Goal: Task Accomplishment & Management: Complete application form

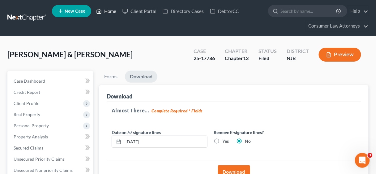
click at [112, 9] on link "Home" at bounding box center [106, 11] width 26 height 11
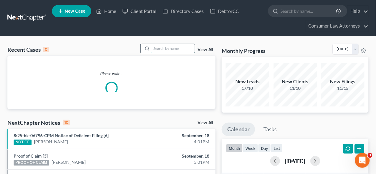
click at [165, 48] on input "search" at bounding box center [173, 48] width 43 height 9
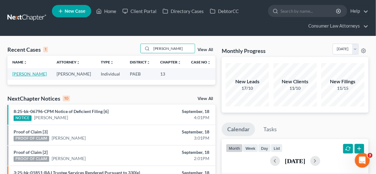
type input "[PERSON_NAME]"
click at [35, 73] on link "[PERSON_NAME]" at bounding box center [29, 73] width 34 height 5
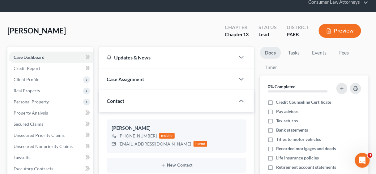
scroll to position [99, 0]
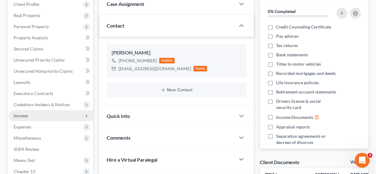
click at [33, 113] on span "Income" at bounding box center [51, 115] width 84 height 11
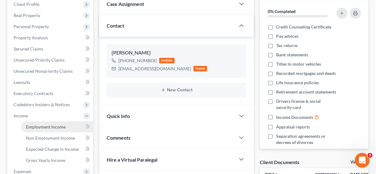
click at [50, 126] on span "Employment Income" at bounding box center [46, 126] width 40 height 5
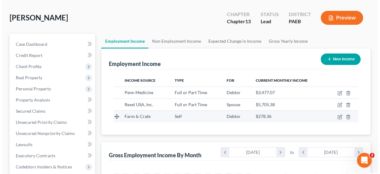
scroll to position [49, 0]
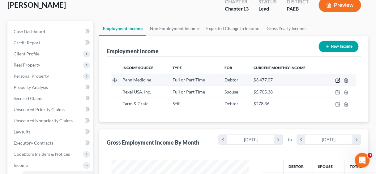
click at [337, 79] on icon "button" at bounding box center [337, 80] width 5 height 5
select select "0"
select select "39"
select select "2"
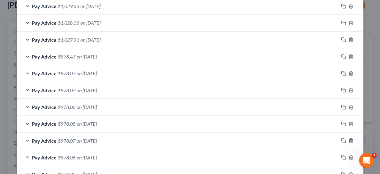
scroll to position [298, 0]
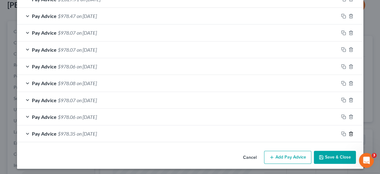
click at [349, 131] on icon "button" at bounding box center [350, 133] width 5 height 5
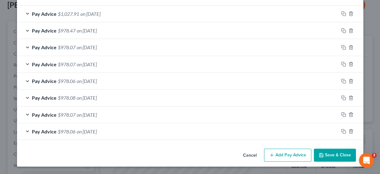
scroll to position [281, 0]
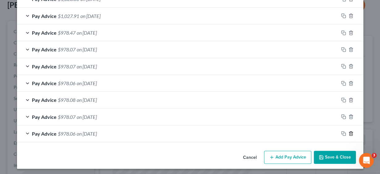
click at [349, 131] on icon "button" at bounding box center [350, 133] width 5 height 5
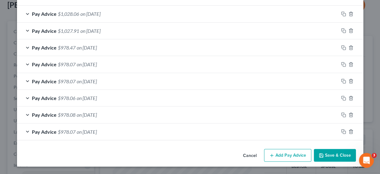
scroll to position [264, 0]
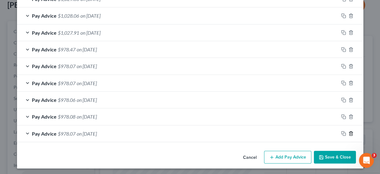
click at [349, 131] on icon "button" at bounding box center [350, 133] width 5 height 5
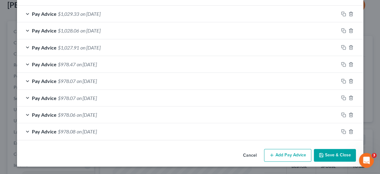
scroll to position [248, 0]
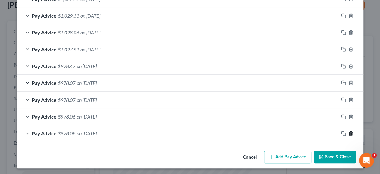
click at [349, 131] on icon "button" at bounding box center [350, 133] width 5 height 5
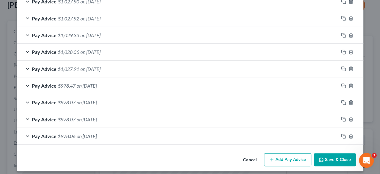
scroll to position [231, 0]
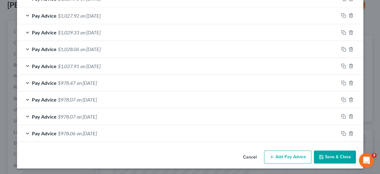
click at [289, 152] on button "Add Pay Advice" at bounding box center [287, 156] width 47 height 13
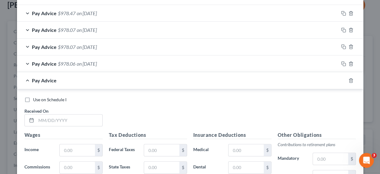
scroll to position [305, 0]
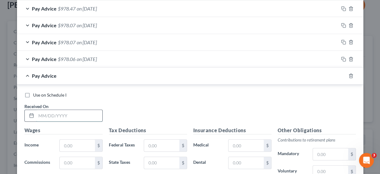
click at [82, 113] on input "text" at bounding box center [69, 116] width 66 height 12
type input "[DATE]"
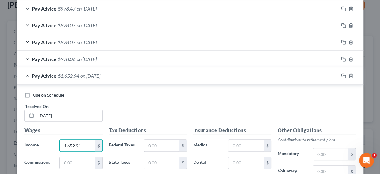
type input "1,652.94"
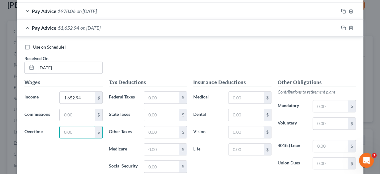
scroll to position [364, 0]
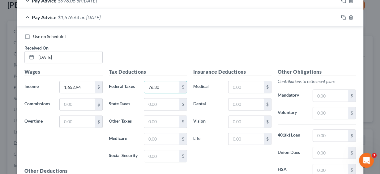
type input "76.30"
type input "45.16"
click at [163, 117] on input "text" at bounding box center [161, 122] width 35 height 12
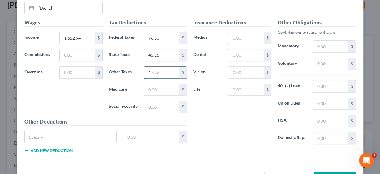
scroll to position [413, 0]
type input "17.87"
click at [167, 84] on input "text" at bounding box center [161, 89] width 35 height 12
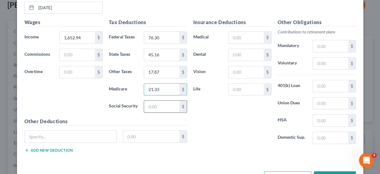
type input "21.33"
click at [168, 100] on input "text" at bounding box center [161, 106] width 35 height 12
type input "91.20"
click at [237, 38] on input "text" at bounding box center [245, 38] width 35 height 12
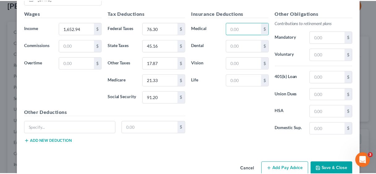
scroll to position [432, 0]
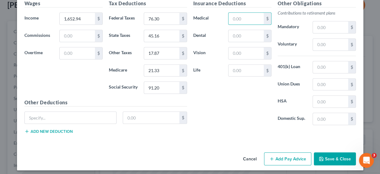
click at [325, 152] on button "Save & Close" at bounding box center [335, 158] width 42 height 13
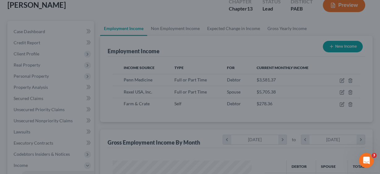
scroll to position [309091, 309050]
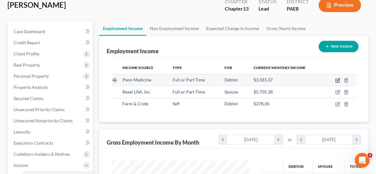
click at [337, 78] on icon "button" at bounding box center [337, 80] width 5 height 5
select select "0"
select select "39"
select select "2"
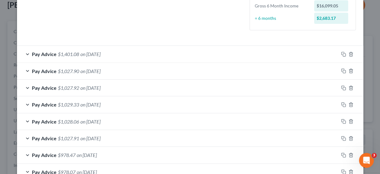
scroll to position [168, 0]
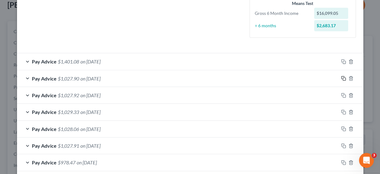
click at [343, 78] on rect "button" at bounding box center [344, 79] width 3 height 3
click at [39, 75] on span "Pay Advice" at bounding box center [44, 78] width 25 height 6
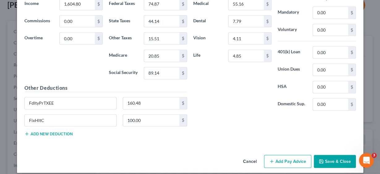
scroll to position [667, 0]
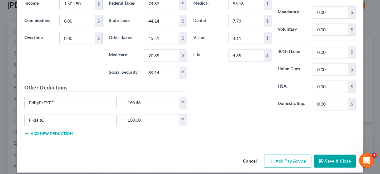
click at [329, 154] on button "Save & Close" at bounding box center [335, 160] width 42 height 13
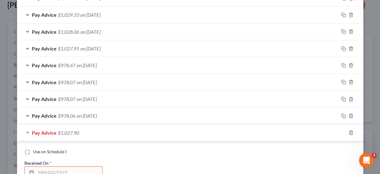
scroll to position [469, 0]
click at [25, 126] on div "Pay Advice $1,027.90" at bounding box center [181, 132] width 329 height 16
click at [48, 129] on span "Pay Advice" at bounding box center [44, 132] width 25 height 6
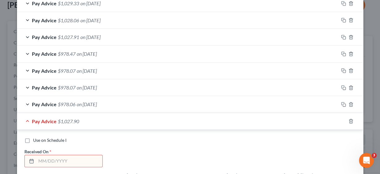
scroll to position [494, 0]
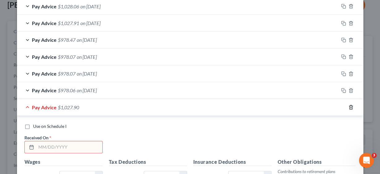
click at [349, 105] on icon "button" at bounding box center [350, 107] width 5 height 5
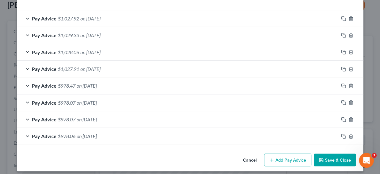
scroll to position [449, 0]
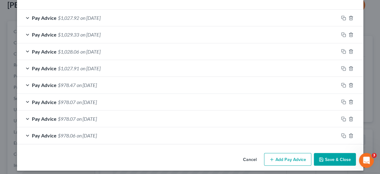
click at [281, 153] on button "Add Pay Advice" at bounding box center [287, 159] width 47 height 13
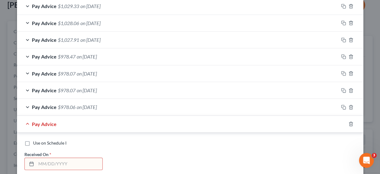
scroll to position [523, 0]
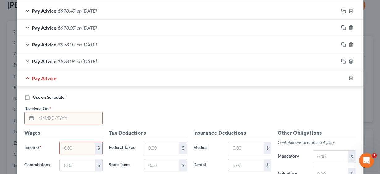
click at [88, 112] on input "text" at bounding box center [69, 118] width 66 height 12
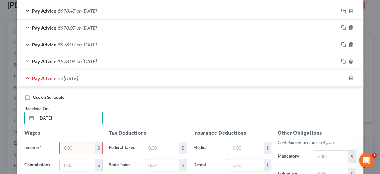
type input "[DATE]"
click at [76, 147] on input "text" at bounding box center [77, 148] width 35 height 12
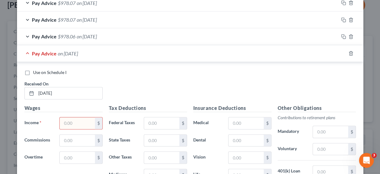
scroll to position [597, 0]
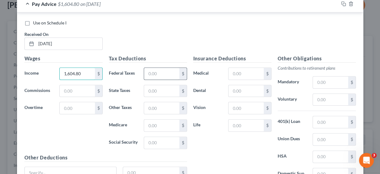
type input "1,604.80"
click at [164, 69] on input "text" at bounding box center [161, 74] width 35 height 12
type input "74.87"
type input "44.14"
click at [164, 102] on input "text" at bounding box center [161, 108] width 35 height 12
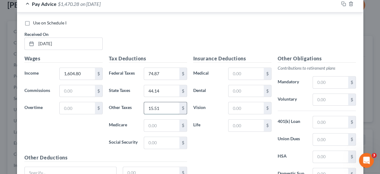
type input "15.51"
type input "20.85"
type input "89.14"
click at [240, 71] on input "text" at bounding box center [245, 74] width 35 height 12
type input "55.16"
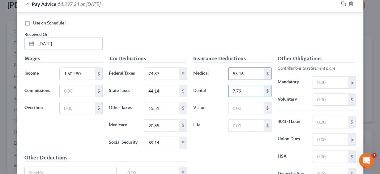
type input "7.79"
type input "4.11"
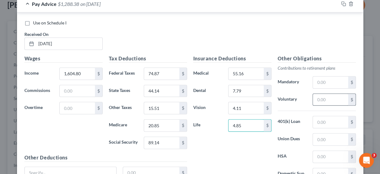
type input "4.85"
click at [318, 94] on input "text" at bounding box center [330, 100] width 35 height 12
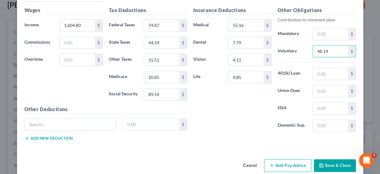
scroll to position [650, 0]
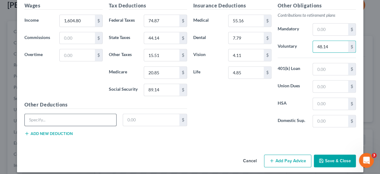
type input "48.14"
click at [41, 115] on input "text" at bounding box center [71, 120] width 92 height 12
type input "FdltyPrTxEE"
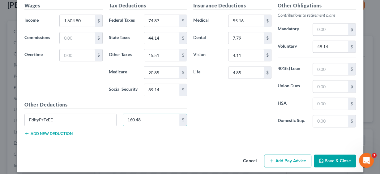
type input "160.48"
click at [47, 131] on button "Add new deduction" at bounding box center [48, 133] width 48 height 5
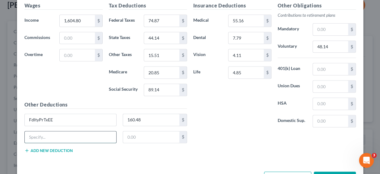
click at [49, 131] on input "text" at bounding box center [71, 137] width 92 height 12
type input "FixHltC"
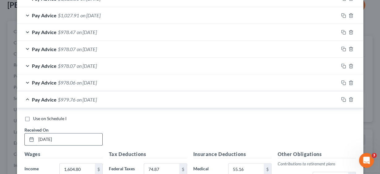
scroll to position [502, 0]
type input "100.00"
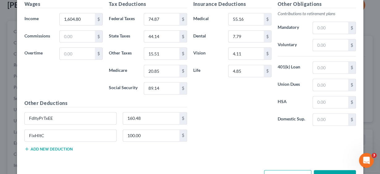
scroll to position [667, 0]
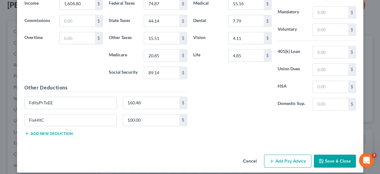
click at [283, 156] on button "Add Pay Advice" at bounding box center [287, 160] width 47 height 13
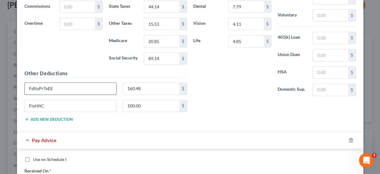
scroll to position [717, 0]
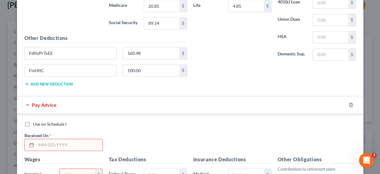
click at [50, 139] on input "text" at bounding box center [69, 145] width 66 height 12
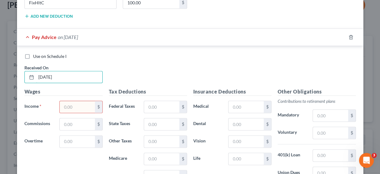
scroll to position [791, 0]
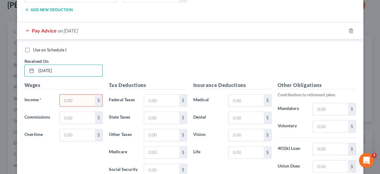
type input "[DATE]"
click at [74, 94] on input "text" at bounding box center [77, 100] width 35 height 12
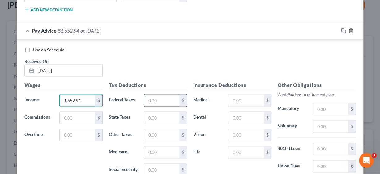
type input "1,652.94"
click at [147, 94] on input "text" at bounding box center [161, 100] width 35 height 12
type input "76.30"
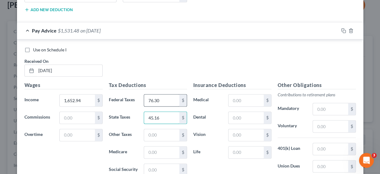
type input "45.16"
click at [164, 130] on input "text" at bounding box center [161, 135] width 35 height 12
type input "17.87"
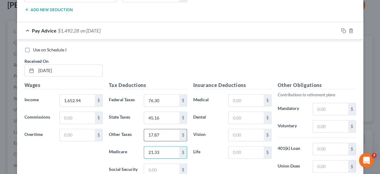
type input "21.33"
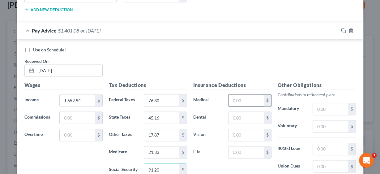
type input "91.20"
click at [241, 96] on input "text" at bounding box center [245, 100] width 35 height 12
type input "70.00"
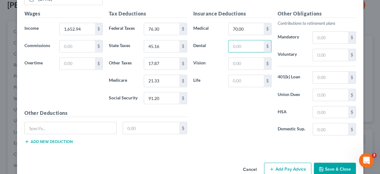
scroll to position [868, 0]
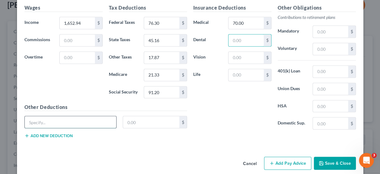
click at [65, 116] on input "text" at bounding box center [71, 122] width 92 height 12
type input "FdltyPrTxEE"
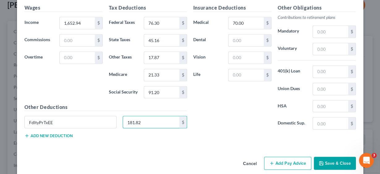
type input "181.82"
click at [45, 133] on button "Add new deduction" at bounding box center [48, 135] width 48 height 5
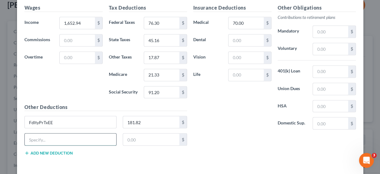
click at [45, 133] on input "text" at bounding box center [71, 139] width 92 height 12
type input "FlxHltC"
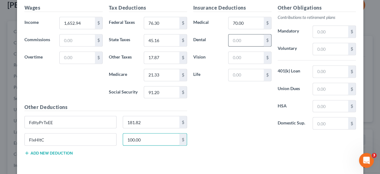
type input "100.00"
click at [238, 34] on input "text" at bounding box center [245, 40] width 35 height 12
type input "7.79"
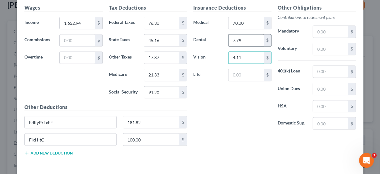
type input "4.11"
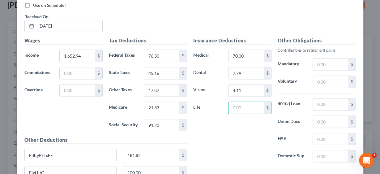
scroll to position [843, 0]
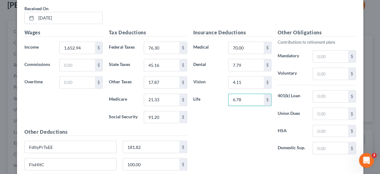
type input "6.78"
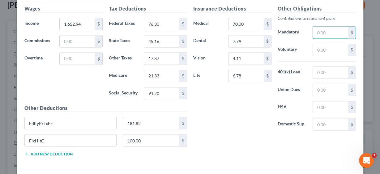
scroll to position [868, 0]
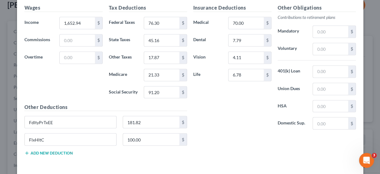
click at [45, 150] on button "Add new deduction" at bounding box center [48, 152] width 48 height 5
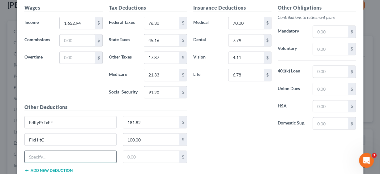
click at [49, 151] on input "text" at bounding box center [71, 157] width 92 height 12
type input "AD&D"
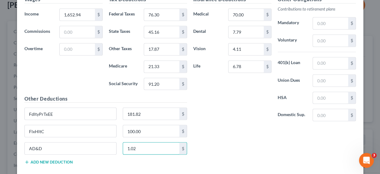
scroll to position [902, 0]
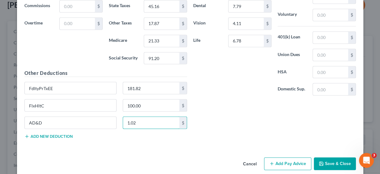
type input "1.02"
click at [279, 157] on button "Add Pay Advice" at bounding box center [287, 163] width 47 height 13
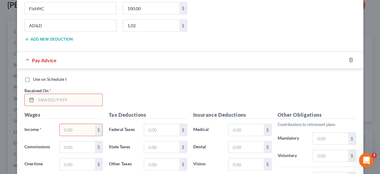
scroll to position [1001, 0]
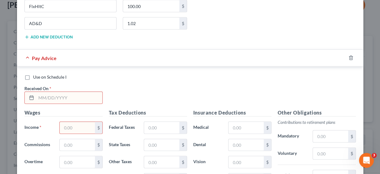
click at [40, 92] on input "text" at bounding box center [69, 98] width 66 height 12
type input "[DATE]"
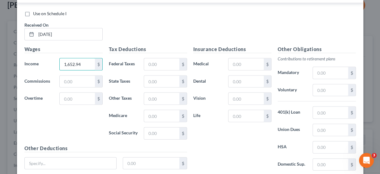
scroll to position [1075, 0]
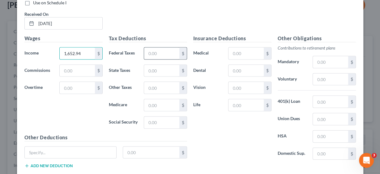
type input "1,652.94"
click at [158, 48] on input "text" at bounding box center [161, 54] width 35 height 12
type input "76.30"
type input "45.16"
click at [164, 82] on input "text" at bounding box center [161, 88] width 35 height 12
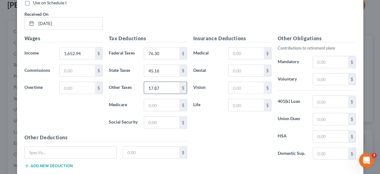
type input "17.87"
type input "21.33"
type input "91.20"
click at [232, 48] on input "text" at bounding box center [245, 54] width 35 height 12
type input "70.00"
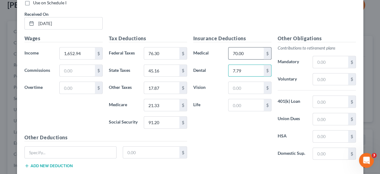
type input "7.79"
type input "4.11"
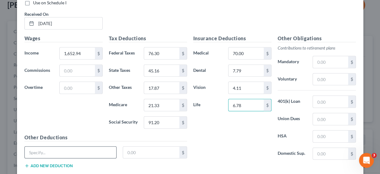
type input "6.78"
click at [83, 147] on input "text" at bounding box center [71, 153] width 92 height 12
type input "FdltyPrTxEE"
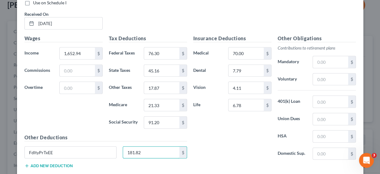
type input "181.82"
click at [59, 163] on button "Add new deduction" at bounding box center [48, 165] width 48 height 5
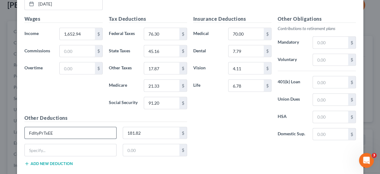
scroll to position [1121, 0]
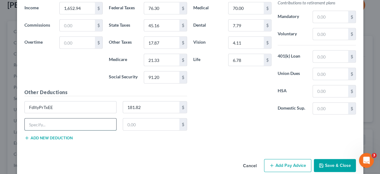
click at [67, 118] on input "text" at bounding box center [71, 124] width 92 height 12
type input "FlxHltC"
type input "100.00"
click at [48, 135] on button "Add new deduction" at bounding box center [48, 137] width 48 height 5
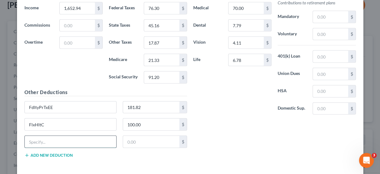
click at [48, 136] on input "text" at bounding box center [71, 142] width 92 height 12
type input "AD&D"
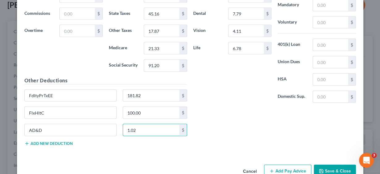
scroll to position [1138, 0]
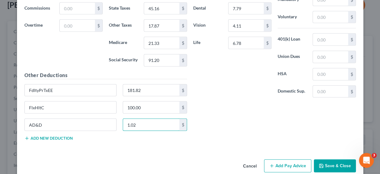
type input "1.02"
click at [285, 159] on button "Add Pay Advice" at bounding box center [287, 165] width 47 height 13
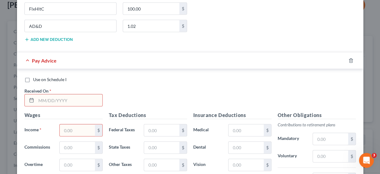
scroll to position [1236, 0]
click at [83, 94] on input "text" at bounding box center [69, 100] width 66 height 12
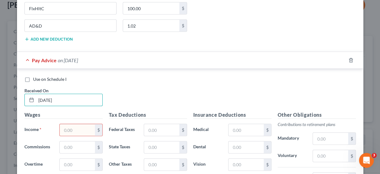
type input "[DATE]"
click at [76, 124] on input "text" at bounding box center [77, 130] width 35 height 12
click at [65, 159] on input "text" at bounding box center [77, 165] width 35 height 12
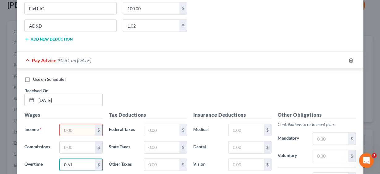
type input "0.61"
click at [73, 124] on input "text" at bounding box center [77, 130] width 35 height 12
click at [84, 124] on input "text" at bounding box center [77, 130] width 35 height 12
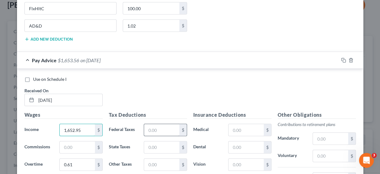
type input "1,652.95"
click at [152, 124] on input "text" at bounding box center [161, 130] width 35 height 12
type input "76.37"
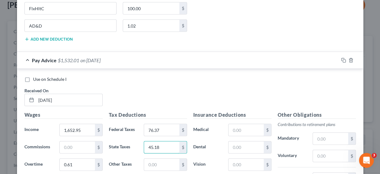
type input "45.18"
click at [163, 159] on input "text" at bounding box center [161, 165] width 35 height 12
type input "17.88"
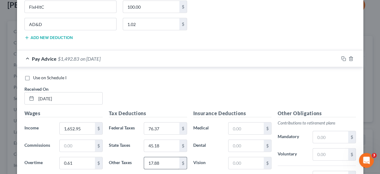
type input "21.34"
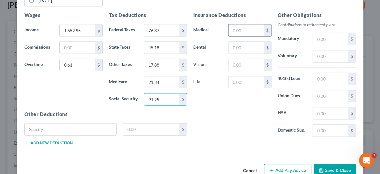
type input "91.25"
click at [234, 24] on input "text" at bounding box center [245, 30] width 35 height 12
type input "70.00"
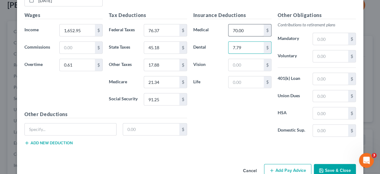
type input "7.79"
type input "4.11"
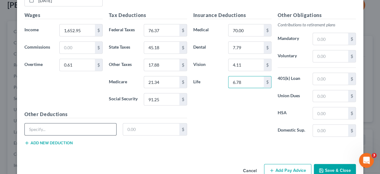
type input "6.78"
click at [42, 123] on input "text" at bounding box center [71, 129] width 92 height 12
type input "FdltyPrTxEE"
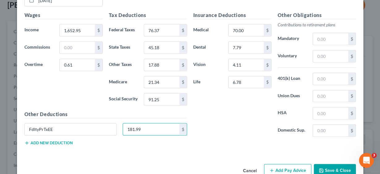
type input "181.99"
click at [36, 140] on button "Add new deduction" at bounding box center [48, 142] width 48 height 5
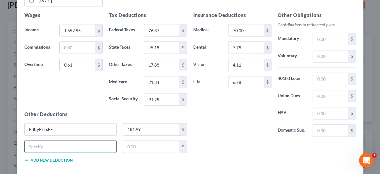
click at [39, 141] on input "text" at bounding box center [71, 147] width 92 height 12
type input "FlxHltC"
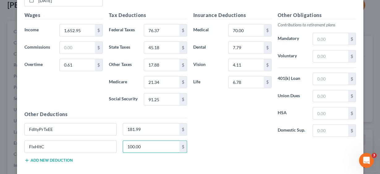
type input "100.00"
click at [46, 158] on button "Add new deduction" at bounding box center [48, 160] width 48 height 5
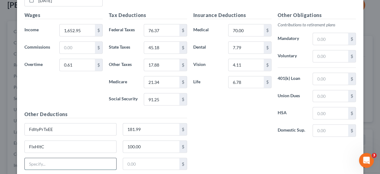
click at [46, 158] on input "text" at bounding box center [71, 164] width 92 height 12
type input "AD&D"
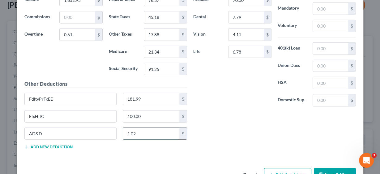
scroll to position [1373, 0]
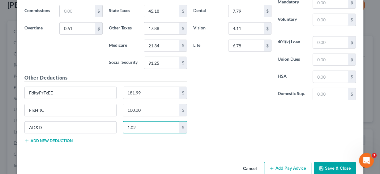
type input "1.02"
click at [285, 162] on button "Add Pay Advice" at bounding box center [287, 168] width 47 height 13
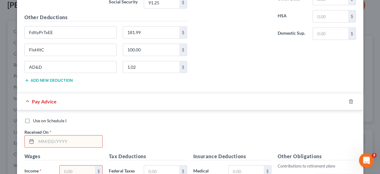
scroll to position [1447, 0]
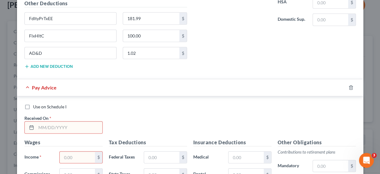
click at [43, 122] on input "text" at bounding box center [69, 128] width 66 height 12
click at [71, 122] on input "text" at bounding box center [69, 128] width 66 height 12
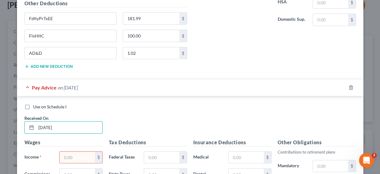
type input "[DATE]"
click at [75, 152] on input "text" at bounding box center [77, 158] width 35 height 12
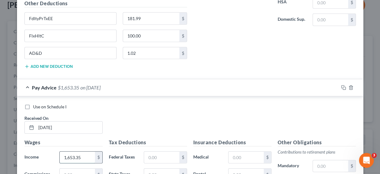
type input "1,653.35"
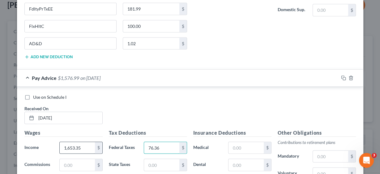
type input "76.36"
type input "45.17"
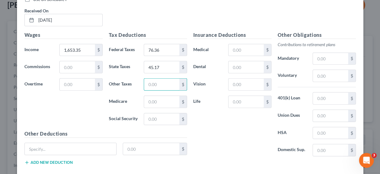
scroll to position [1555, 0]
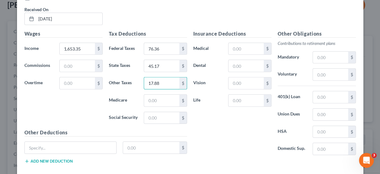
type input "17.88"
type input "21.34"
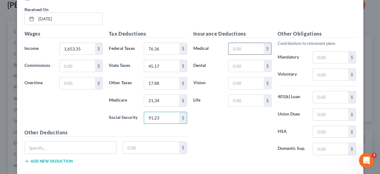
type input "91.23"
click at [233, 43] on input "text" at bounding box center [245, 49] width 35 height 12
type input "70.00"
type input "7.79"
type input "4.11"
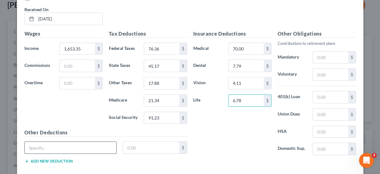
type input "6.78"
click at [67, 142] on input "text" at bounding box center [71, 148] width 92 height 12
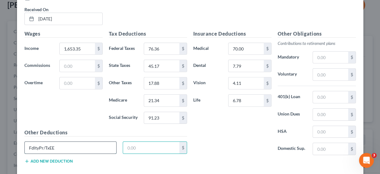
click at [42, 142] on input "FdltyPr/TxEE" at bounding box center [71, 148] width 92 height 12
type input "FdltyPrTxEE"
click at [128, 142] on input "text" at bounding box center [151, 148] width 56 height 12
type input "181.87"
click at [59, 159] on button "Add new deduction" at bounding box center [48, 161] width 48 height 5
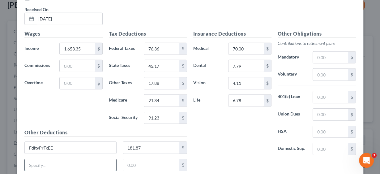
click at [58, 159] on input "text" at bounding box center [71, 165] width 92 height 12
type input "FlxHltC"
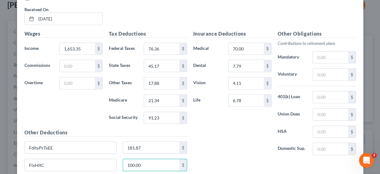
type input "100.00"
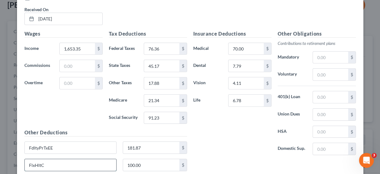
click at [55, 159] on input "FlxHltC" at bounding box center [71, 165] width 92 height 12
type input "AD&D"
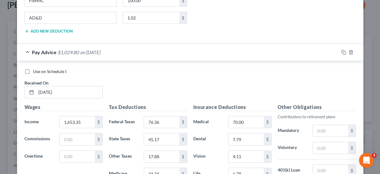
scroll to position [1481, 0]
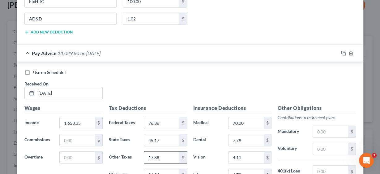
type input "1.02"
click at [164, 152] on input "17.88" at bounding box center [161, 158] width 35 height 12
click at [165, 152] on input "17.88" at bounding box center [161, 158] width 35 height 12
click at [164, 152] on input "17.88" at bounding box center [161, 158] width 35 height 12
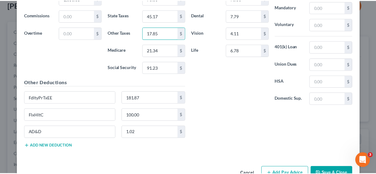
scroll to position [1608, 0]
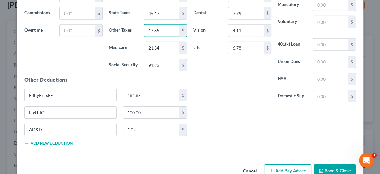
type input "17.85"
click at [328, 164] on button "Save & Close" at bounding box center [335, 170] width 42 height 13
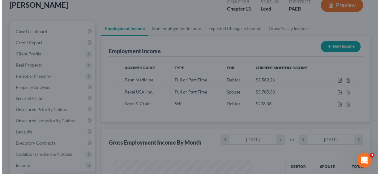
scroll to position [309091, 309050]
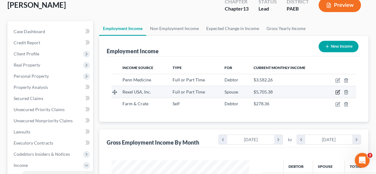
click at [337, 92] on icon "button" at bounding box center [337, 92] width 5 height 5
select select "0"
select select "45"
select select "2"
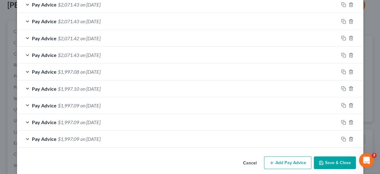
scroll to position [314, 0]
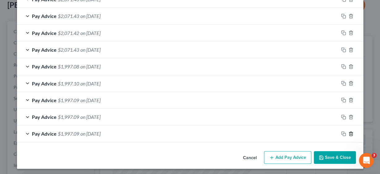
click at [349, 131] on icon "button" at bounding box center [350, 133] width 5 height 5
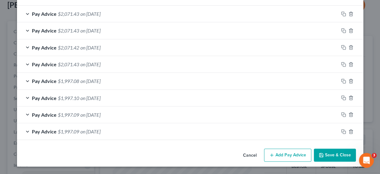
scroll to position [298, 0]
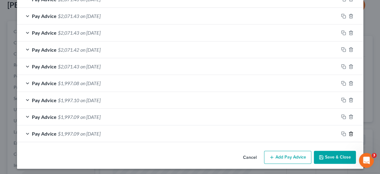
click at [349, 131] on icon "button" at bounding box center [350, 133] width 5 height 5
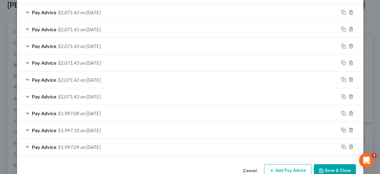
scroll to position [281, 0]
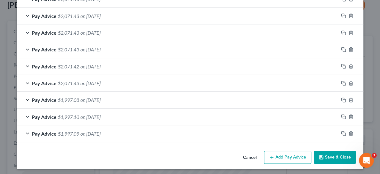
click at [284, 152] on button "Add Pay Advice" at bounding box center [287, 157] width 47 height 13
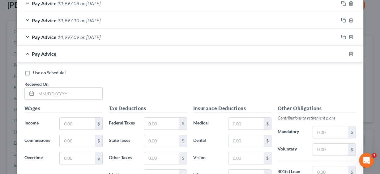
scroll to position [380, 0]
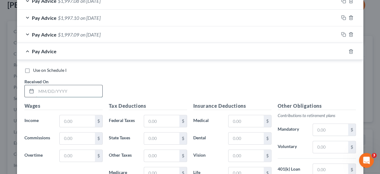
click at [70, 89] on input "text" at bounding box center [69, 91] width 66 height 12
type input "[DATE]"
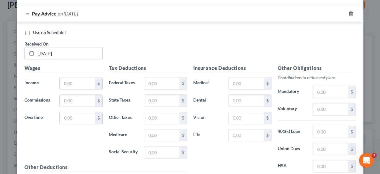
scroll to position [421, 0]
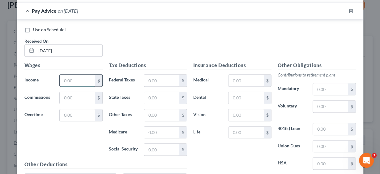
click at [85, 81] on input "text" at bounding box center [77, 81] width 35 height 12
type input "3,468.35"
click at [163, 76] on input "text" at bounding box center [161, 81] width 35 height 12
type input "277.36"
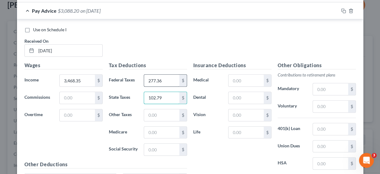
type input "102.79"
click at [162, 111] on input "text" at bounding box center [161, 115] width 35 height 12
type input "37.91"
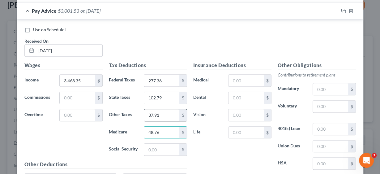
type input "48.76"
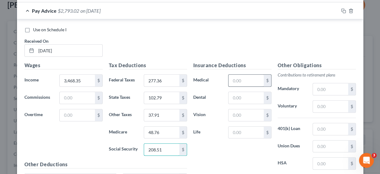
type input "208.51"
click at [232, 77] on input "text" at bounding box center [245, 81] width 35 height 12
type input "105.69"
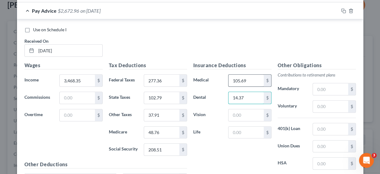
type input "14.37"
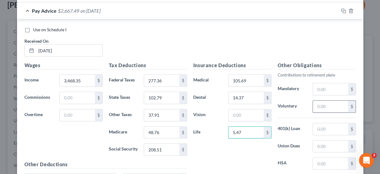
type input "5.47"
click at [324, 106] on input "text" at bounding box center [330, 106] width 35 height 12
type input "104.05"
click at [327, 123] on input "text" at bounding box center [330, 129] width 35 height 12
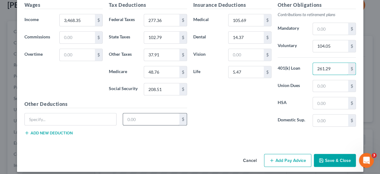
scroll to position [482, 0]
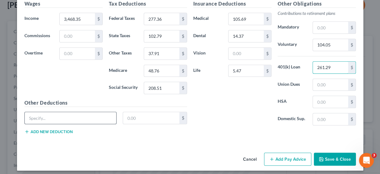
type input "261.29"
click at [76, 115] on input "text" at bounding box center [71, 118] width 92 height 12
type input "401k Loan 2"
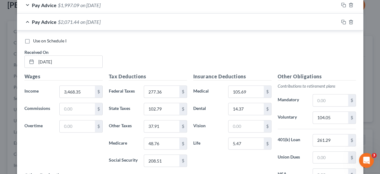
scroll to position [408, 0]
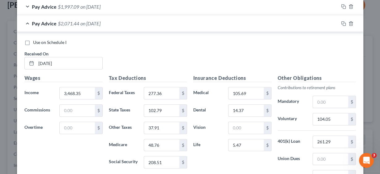
type input "230.71"
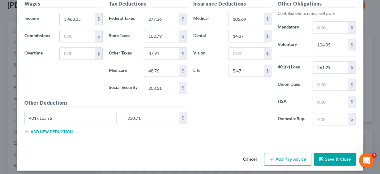
click at [281, 154] on button "Add Pay Advice" at bounding box center [287, 158] width 47 height 13
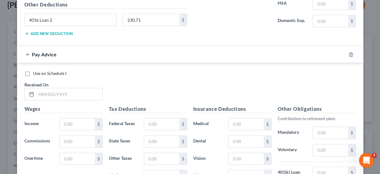
scroll to position [581, 0]
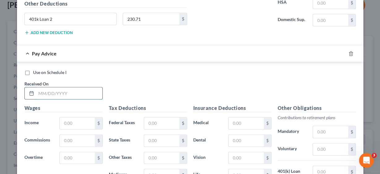
click at [77, 91] on input "text" at bounding box center [69, 93] width 66 height 12
type input "[DATE]"
click at [87, 118] on input "text" at bounding box center [77, 123] width 35 height 12
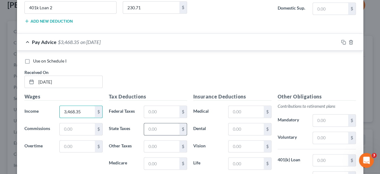
scroll to position [606, 0]
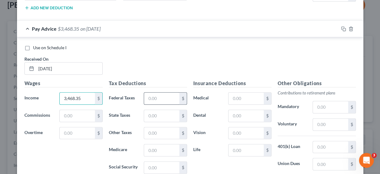
type input "3,468.35"
click at [161, 95] on input "text" at bounding box center [161, 98] width 35 height 12
type input "277.36"
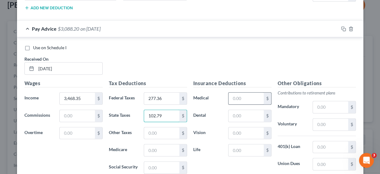
type input "102.79"
click at [174, 131] on input "text" at bounding box center [161, 133] width 35 height 12
type input "37.91"
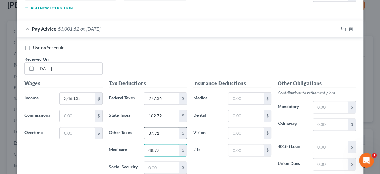
type input "48.77"
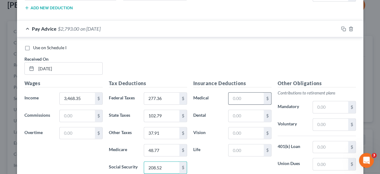
type input "208.52"
click at [248, 92] on input "text" at bounding box center [245, 98] width 35 height 12
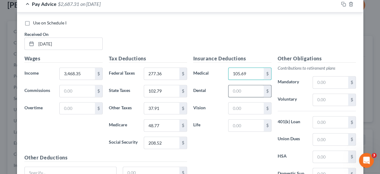
type input "105.69"
type input "14.37"
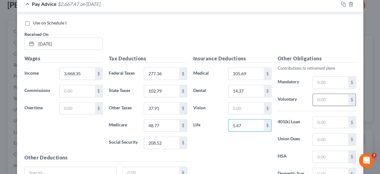
type input "5.47"
click at [322, 94] on input "text" at bounding box center [330, 100] width 35 height 12
type input "104.05"
click at [324, 117] on input "text" at bounding box center [330, 122] width 35 height 12
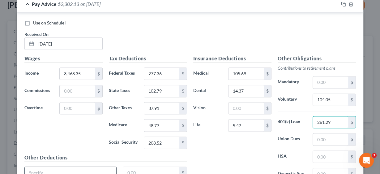
type input "261.29"
click at [97, 168] on input "text" at bounding box center [71, 173] width 92 height 12
type input "401k Loan 2"
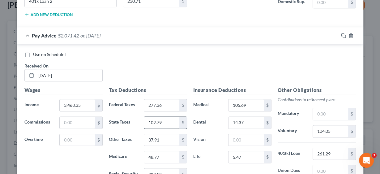
scroll to position [606, 0]
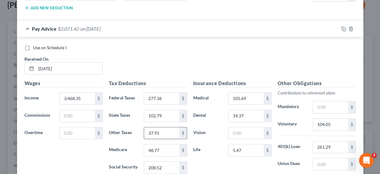
type input "230.71"
click at [166, 127] on input "37.91" at bounding box center [161, 133] width 35 height 12
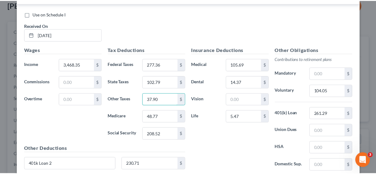
scroll to position [683, 0]
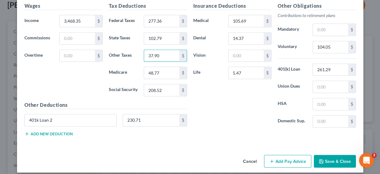
type input "37.90"
click at [334, 156] on button "Save & Close" at bounding box center [335, 161] width 42 height 13
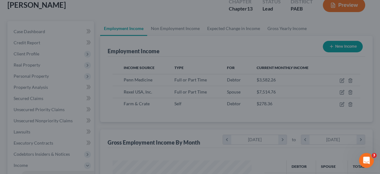
scroll to position [309091, 309050]
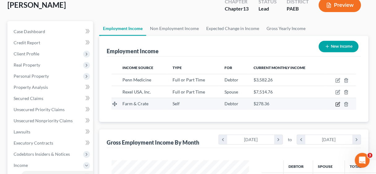
click at [338, 103] on icon "button" at bounding box center [337, 104] width 5 height 5
select select "1"
select select "39"
select select "0"
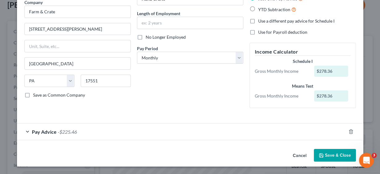
scroll to position [53, 0]
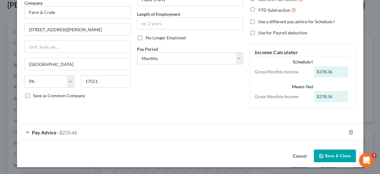
click at [44, 131] on span "Pay Advice" at bounding box center [44, 132] width 25 height 6
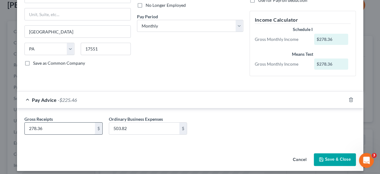
scroll to position [88, 0]
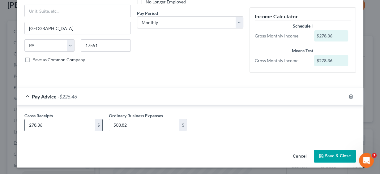
click at [58, 126] on input "278.36" at bounding box center [60, 125] width 70 height 12
click at [50, 123] on input "278.36" at bounding box center [60, 125] width 70 height 12
click at [51, 126] on input "278.36" at bounding box center [60, 125] width 70 height 12
type input "340.42"
click at [150, 122] on input "503.82" at bounding box center [144, 125] width 70 height 12
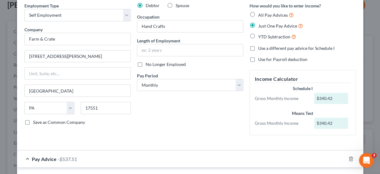
scroll to position [0, 0]
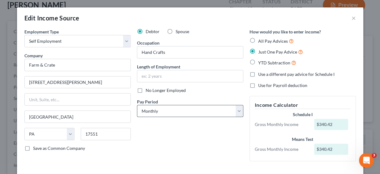
type input "877.93"
click at [237, 110] on select "Select Monthly Twice Monthly Every Other Week Weekly" at bounding box center [190, 111] width 106 height 12
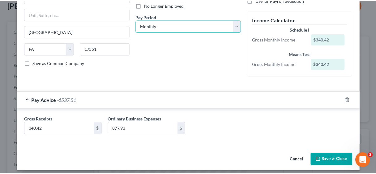
scroll to position [88, 0]
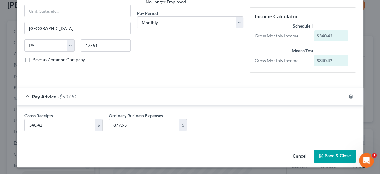
click at [333, 152] on button "Save & Close" at bounding box center [335, 156] width 42 height 13
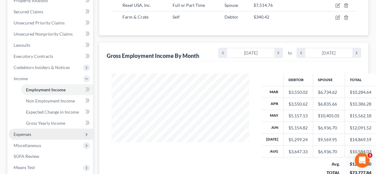
scroll to position [148, 0]
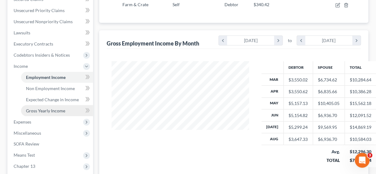
click at [35, 108] on span "Gross Yearly Income" at bounding box center [45, 110] width 39 height 5
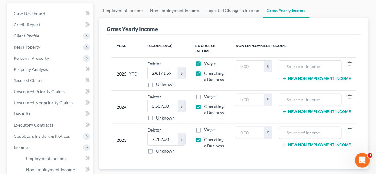
scroll to position [74, 0]
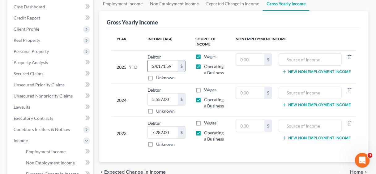
click at [172, 65] on input "24,171.59" at bounding box center [163, 66] width 30 height 12
type input "29,132.06"
